Goal: Navigation & Orientation: Find specific page/section

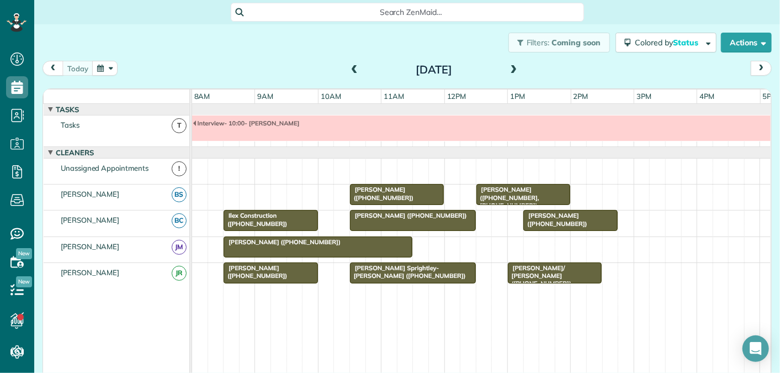
scroll to position [4, 4]
click at [517, 65] on span at bounding box center [514, 70] width 12 height 10
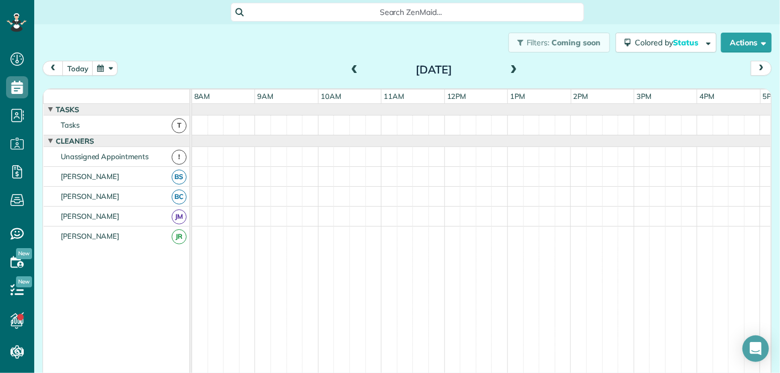
click at [517, 67] on span at bounding box center [514, 70] width 12 height 10
click at [514, 69] on span at bounding box center [514, 70] width 12 height 10
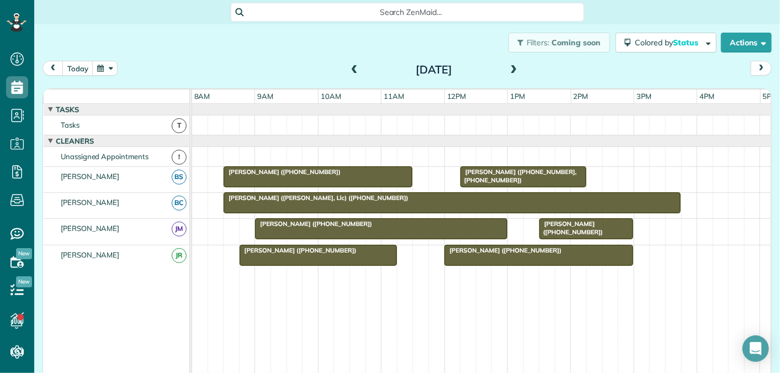
click at [514, 70] on span at bounding box center [514, 70] width 12 height 10
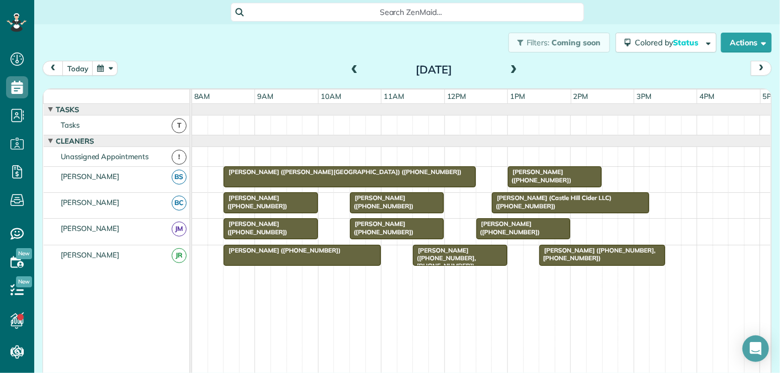
click at [513, 69] on span at bounding box center [514, 70] width 12 height 10
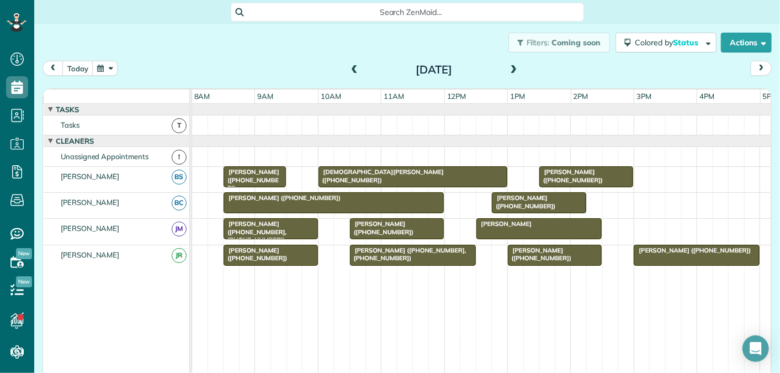
click at [512, 68] on span at bounding box center [514, 70] width 12 height 10
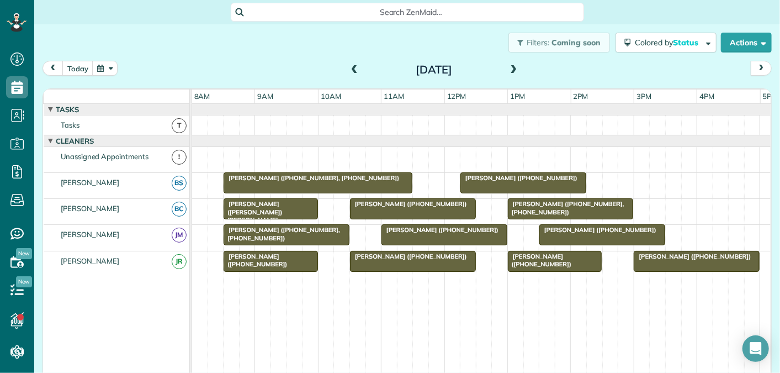
click at [512, 68] on span at bounding box center [514, 70] width 12 height 10
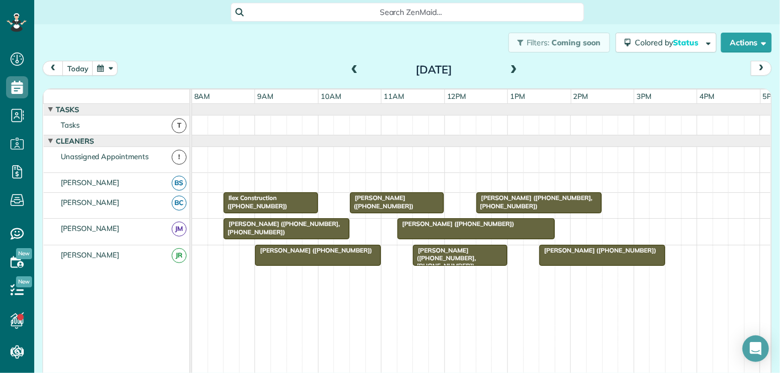
click at [355, 71] on span at bounding box center [354, 70] width 12 height 10
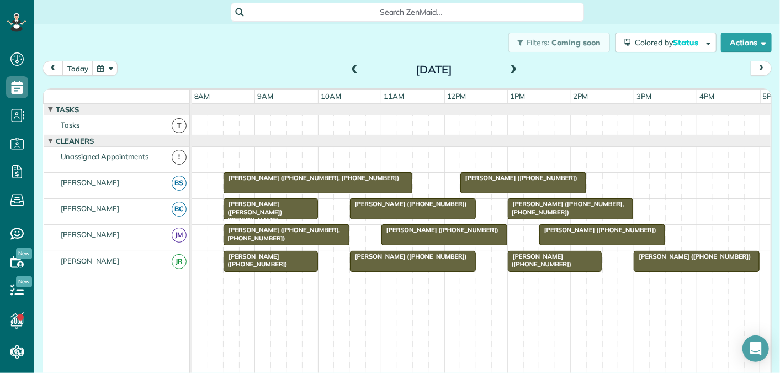
click at [355, 71] on span at bounding box center [354, 70] width 12 height 10
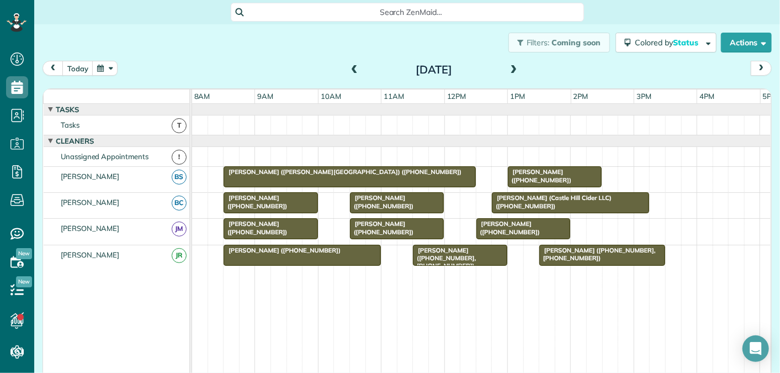
click at [355, 72] on span at bounding box center [354, 70] width 12 height 10
